Goal: Find specific page/section: Find specific page/section

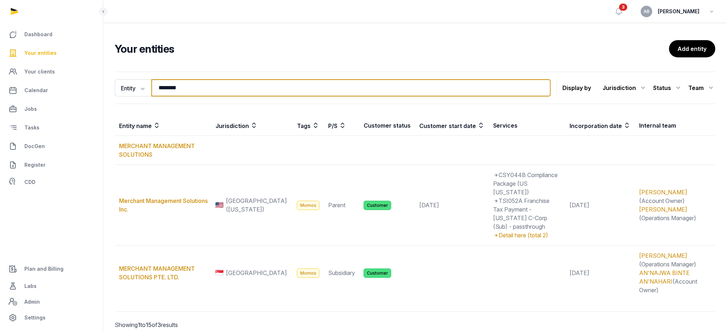
click at [164, 87] on input "********" at bounding box center [350, 87] width 399 height 17
type input "*"
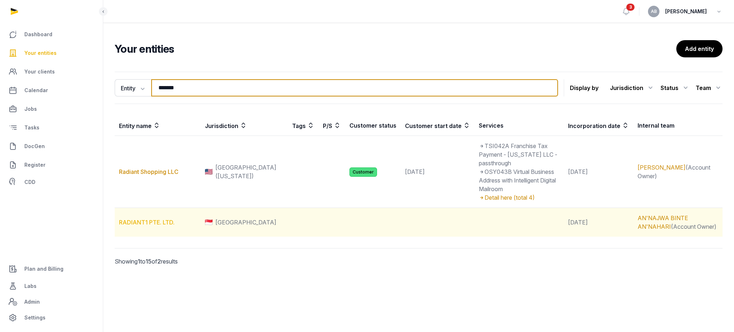
type input "*******"
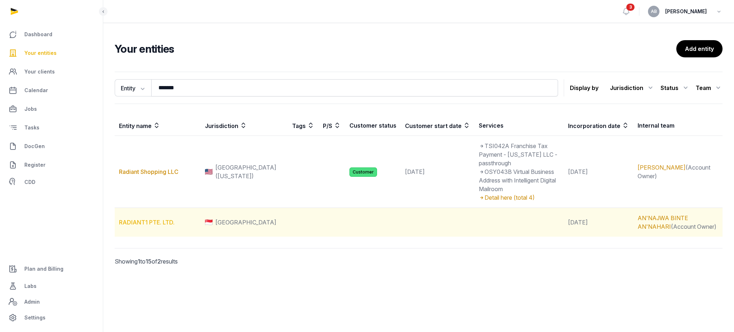
click at [147, 219] on link "RADIANT1 PTE. LTD." at bounding box center [147, 222] width 56 height 7
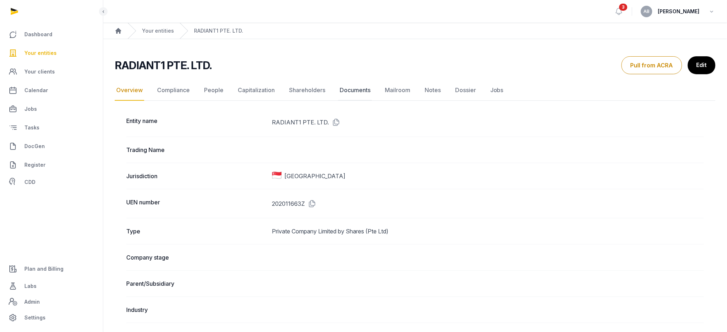
click at [349, 91] on link "Documents" at bounding box center [355, 90] width 34 height 21
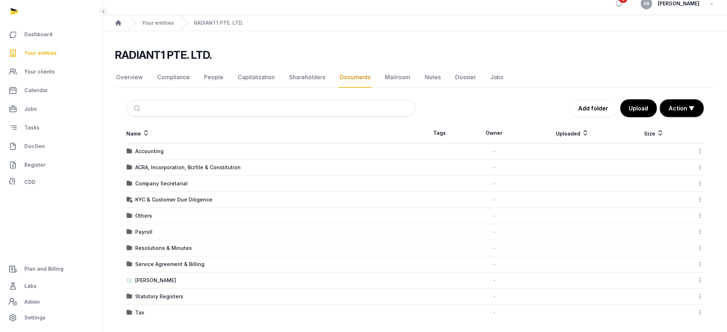
scroll to position [10, 0]
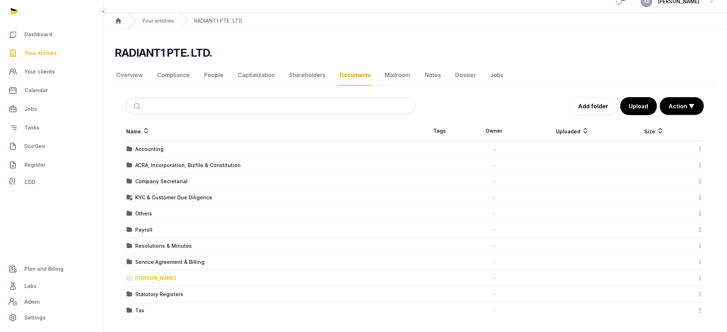
click at [143, 278] on div "[PERSON_NAME]" at bounding box center [155, 278] width 41 height 7
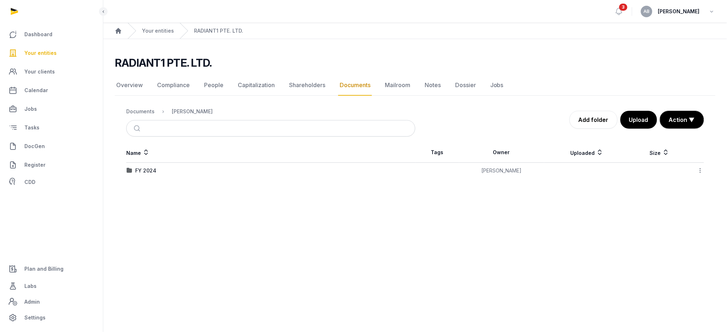
scroll to position [0, 0]
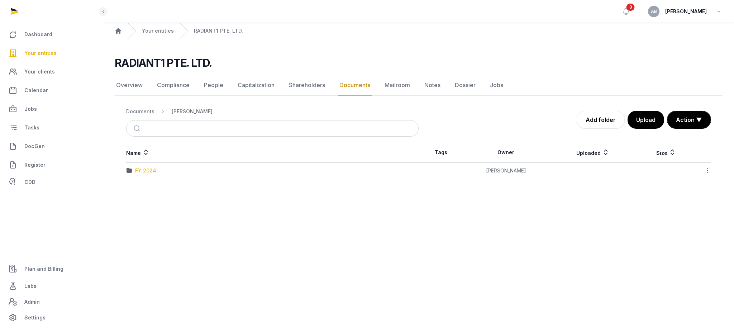
click at [148, 171] on div "FY 2024" at bounding box center [145, 170] width 21 height 7
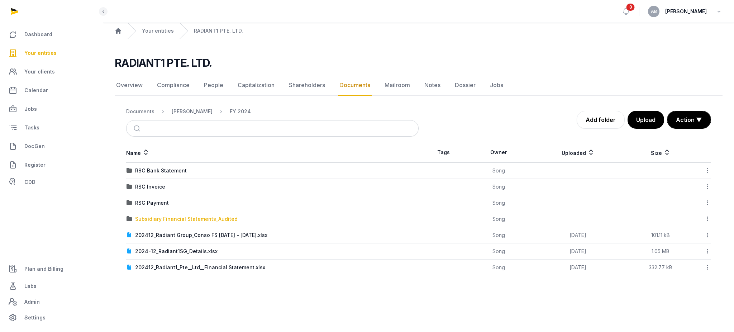
click at [147, 220] on div "Subsidiary Financial Statements_Audited" at bounding box center [186, 218] width 103 height 7
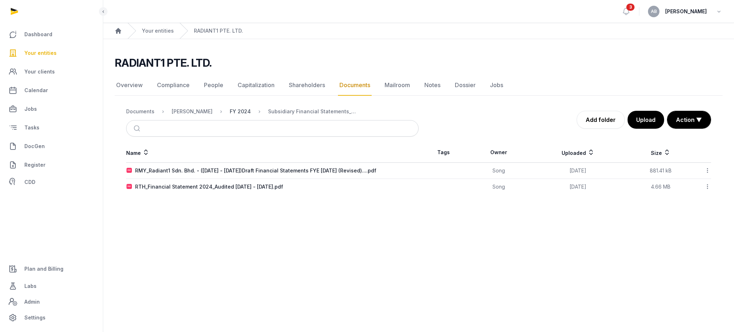
click at [230, 110] on div "FY 2024" at bounding box center [240, 111] width 21 height 7
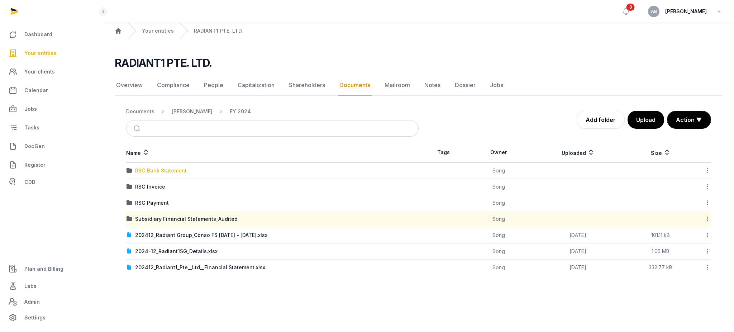
click at [155, 169] on div "RSG Bank Statement" at bounding box center [161, 170] width 52 height 7
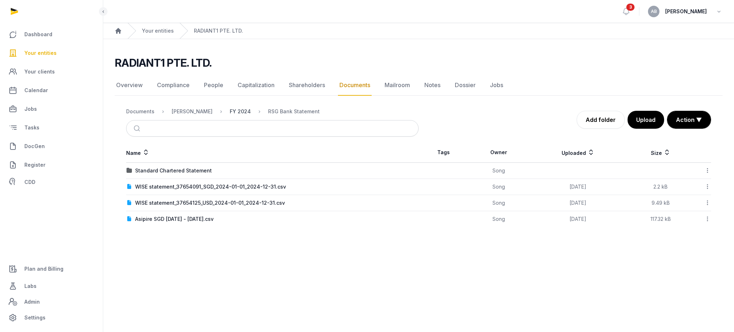
click at [230, 111] on div "FY 2024" at bounding box center [240, 111] width 21 height 7
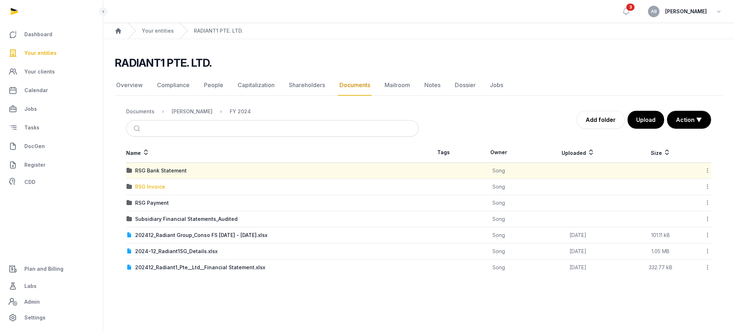
click at [152, 187] on div "RSG Invoice" at bounding box center [150, 186] width 30 height 7
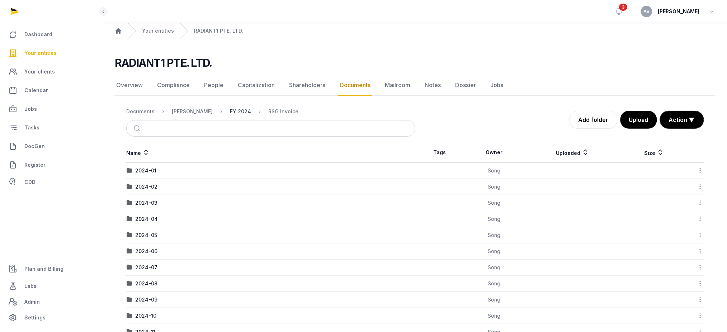
click at [230, 111] on div "FY 2024" at bounding box center [240, 111] width 21 height 7
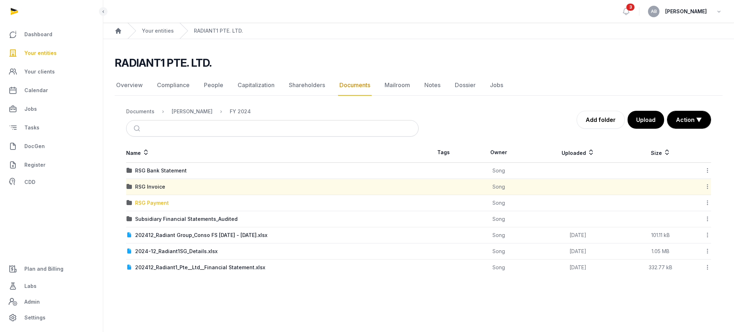
click at [158, 205] on div "RSG Payment" at bounding box center [152, 202] width 34 height 7
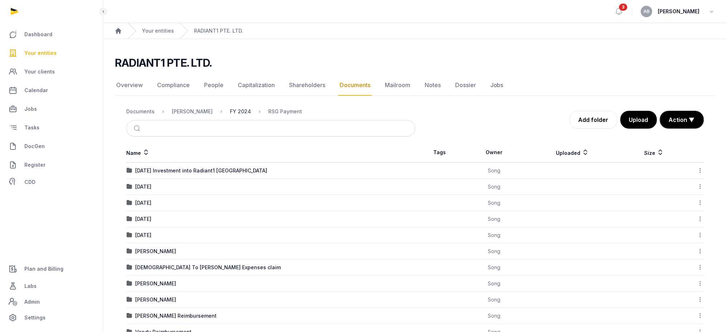
click at [231, 113] on div "FY 2024" at bounding box center [240, 111] width 21 height 7
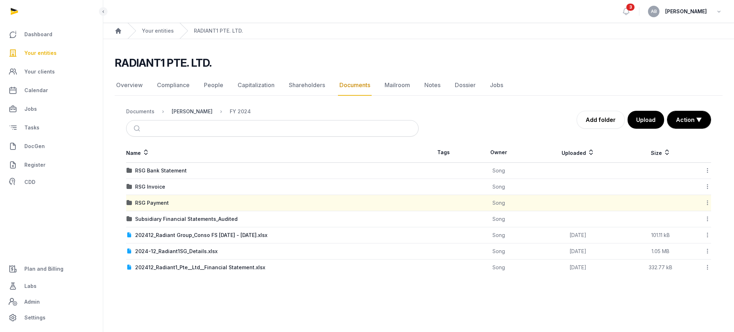
click at [176, 108] on div "[PERSON_NAME]" at bounding box center [192, 111] width 41 height 7
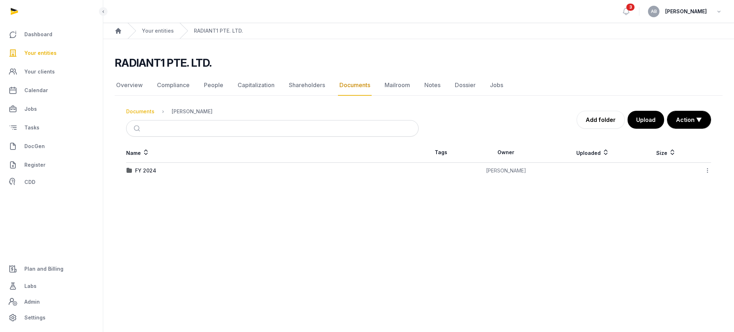
click at [135, 112] on div "Documents" at bounding box center [140, 111] width 28 height 7
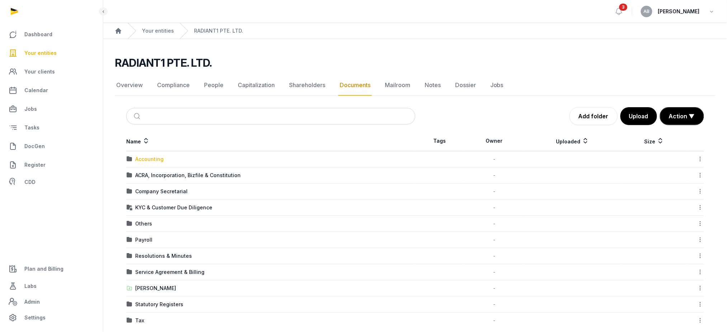
click at [143, 162] on div "Accounting" at bounding box center [149, 159] width 28 height 7
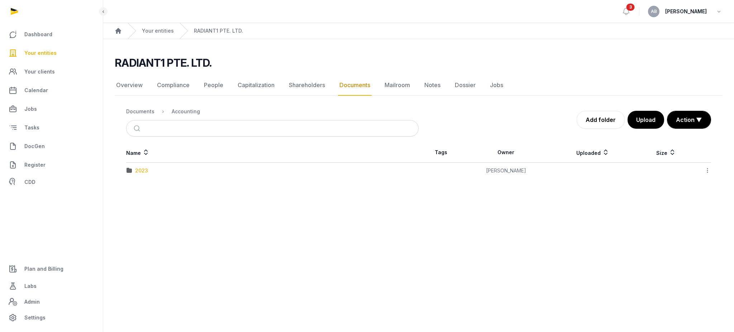
click at [143, 172] on div "2023" at bounding box center [141, 170] width 13 height 7
click at [143, 172] on div "UFS FYE 2023_ RADIANT1 PTE. LTD. (signed).pdf" at bounding box center [195, 170] width 120 height 7
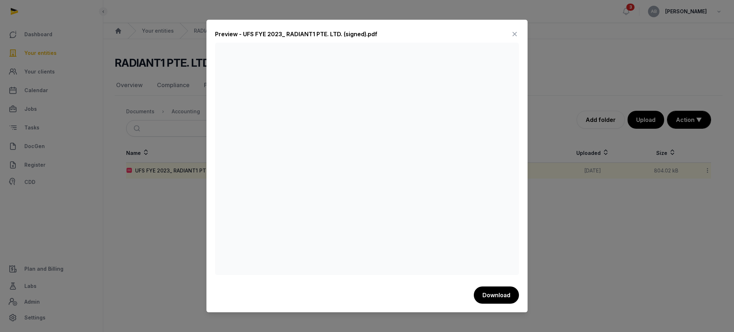
click at [515, 32] on icon at bounding box center [514, 33] width 9 height 11
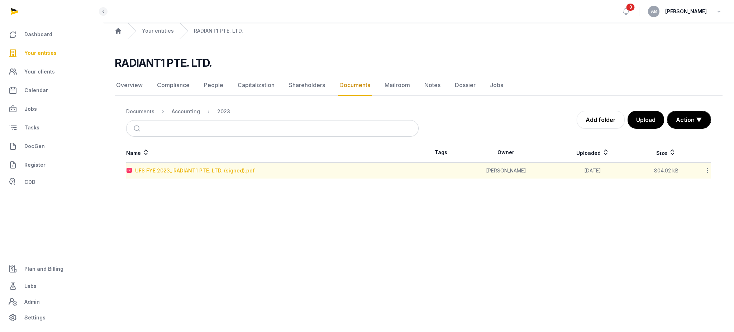
click at [222, 168] on div "UFS FYE 2023_ RADIANT1 PTE. LTD. (signed).pdf" at bounding box center [195, 170] width 120 height 7
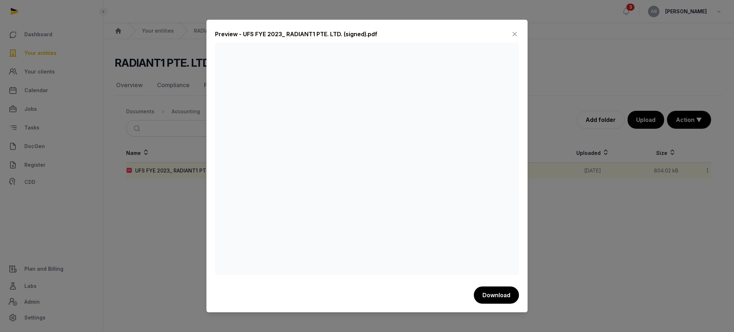
click at [514, 33] on icon at bounding box center [514, 33] width 9 height 11
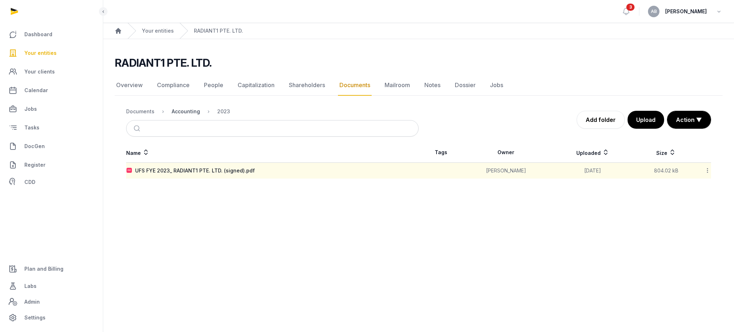
click at [188, 111] on div "Accounting" at bounding box center [186, 111] width 28 height 7
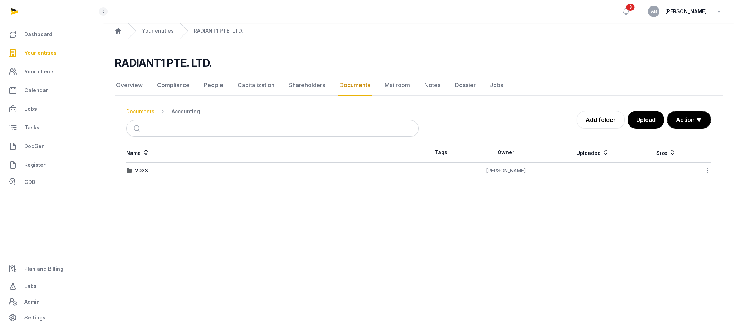
click at [135, 111] on div "Documents" at bounding box center [140, 111] width 28 height 7
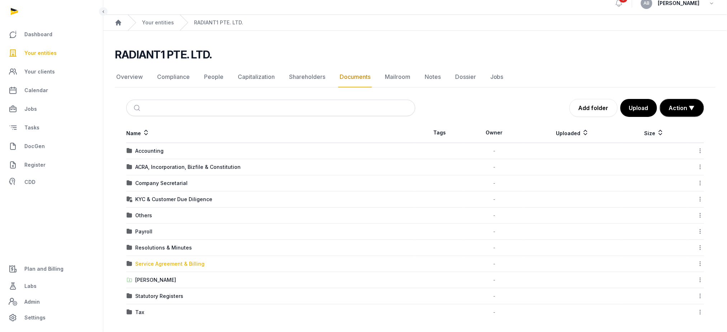
scroll to position [10, 0]
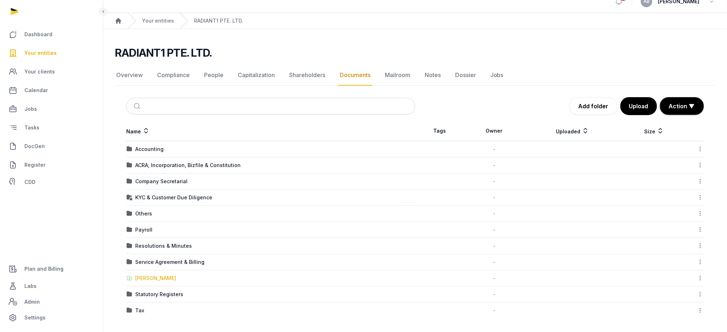
click at [141, 277] on div "[PERSON_NAME]" at bounding box center [155, 278] width 41 height 7
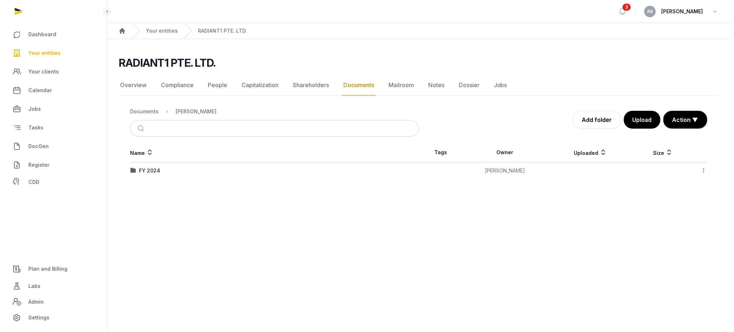
scroll to position [0, 0]
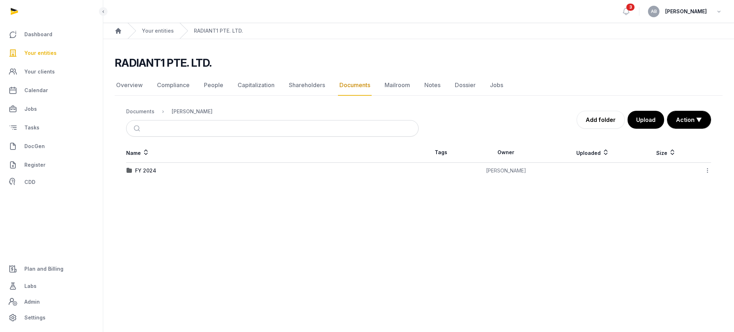
click at [141, 165] on td "FY 2024" at bounding box center [272, 171] width 292 height 16
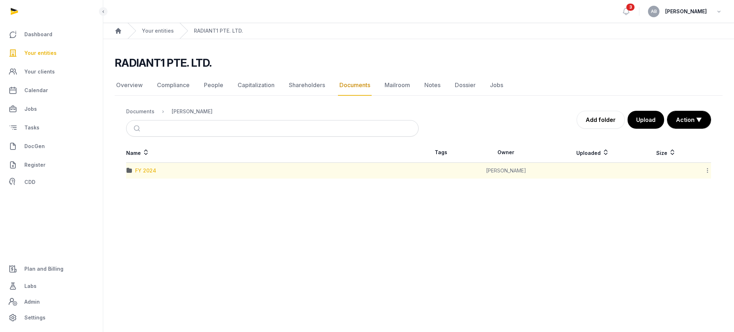
click at [145, 173] on div "FY 2024" at bounding box center [145, 170] width 21 height 7
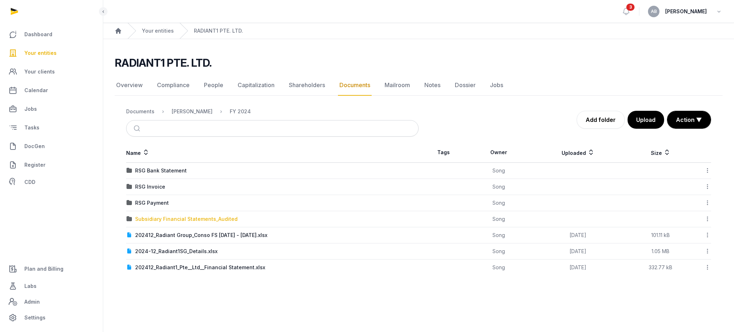
click at [156, 217] on div "Subsidiary Financial Statements_Audited" at bounding box center [186, 218] width 103 height 7
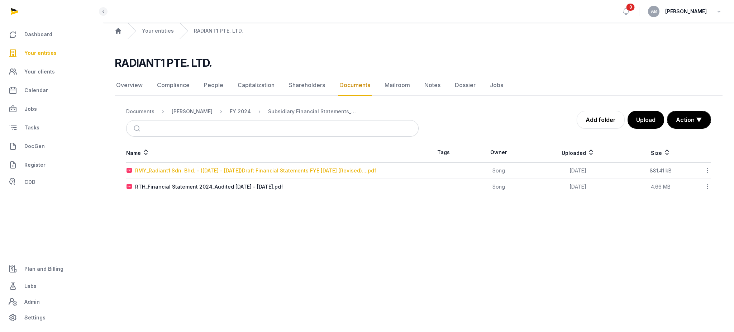
click at [225, 172] on div "RMY_Radiant1 Sdn. Bhd. - ([DATE] - [DATE])Draft Financial Statements FYE [DATE]…" at bounding box center [255, 170] width 241 height 7
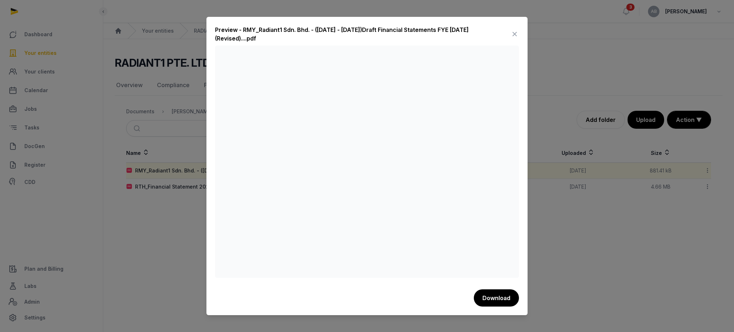
click at [513, 32] on icon at bounding box center [514, 33] width 9 height 11
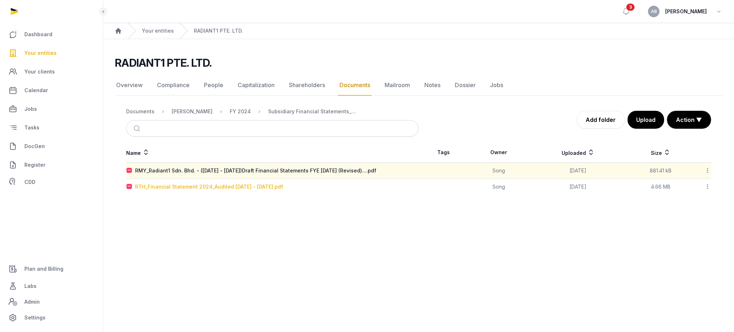
click at [234, 185] on div "RTH_Financial Statement 2024_Audited [DATE] - [DATE].pdf" at bounding box center [209, 186] width 148 height 7
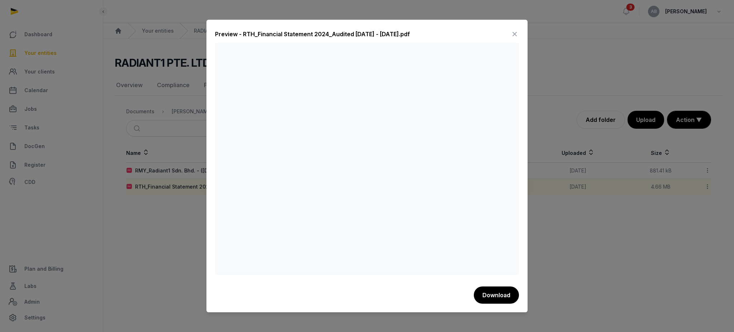
click at [514, 33] on icon at bounding box center [514, 33] width 9 height 11
